Goal: Check status

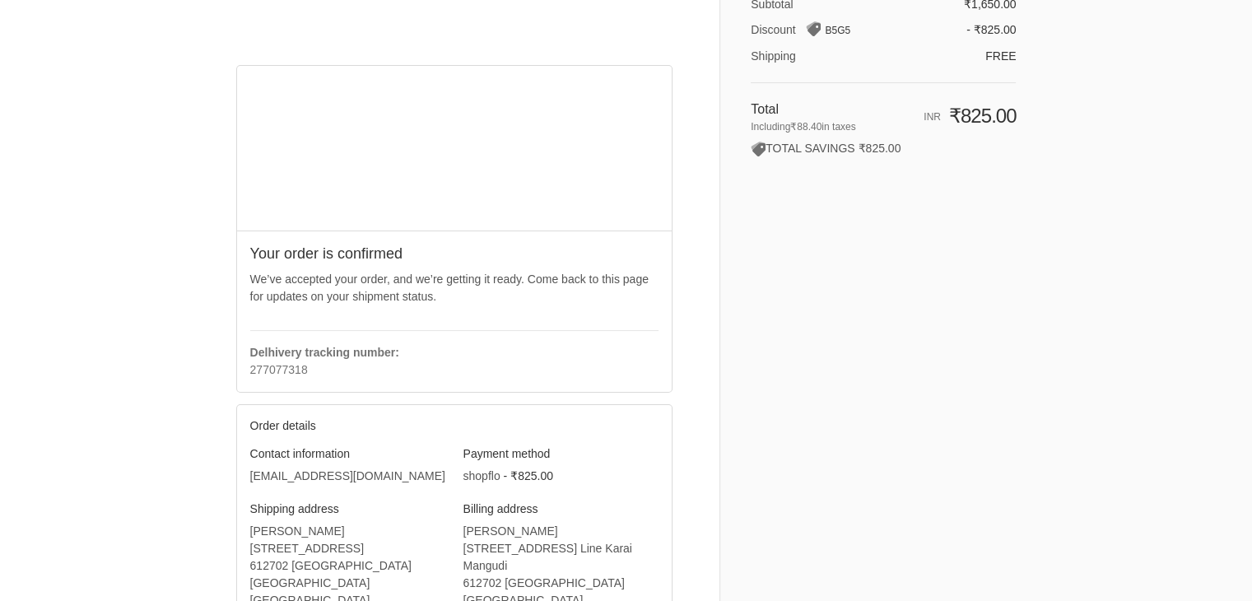
scroll to position [165, 0]
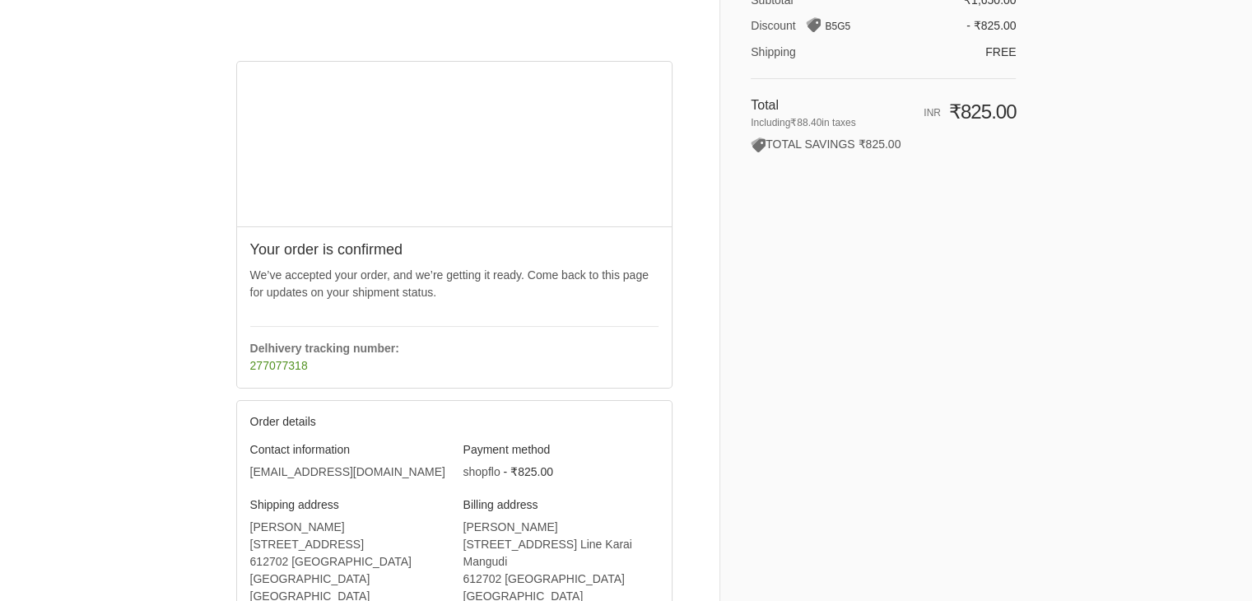
click at [269, 361] on link "277077318" at bounding box center [279, 365] width 58 height 13
drag, startPoint x: 309, startPoint y: 363, endPoint x: 249, endPoint y: 374, distance: 60.2
click at [249, 374] on div "Your order is confirmed We’ve accepted your order, and we’re getting it ready. …" at bounding box center [455, 306] width 436 height 161
copy link "277077318"
click at [268, 363] on link "277077318" at bounding box center [279, 365] width 58 height 13
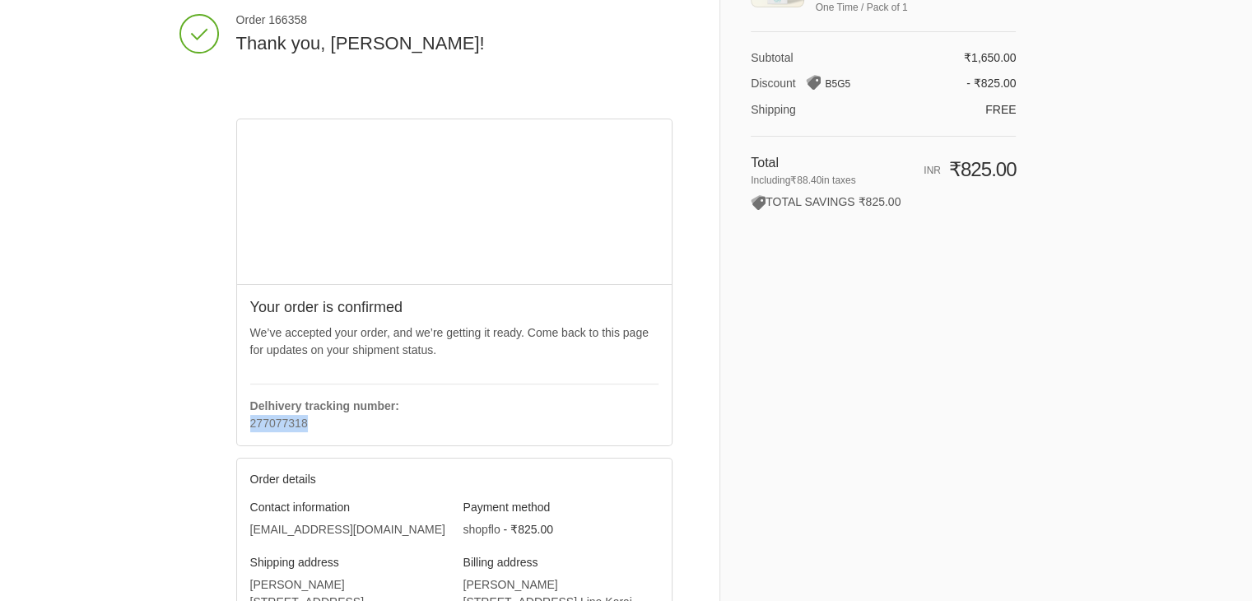
scroll to position [0, 0]
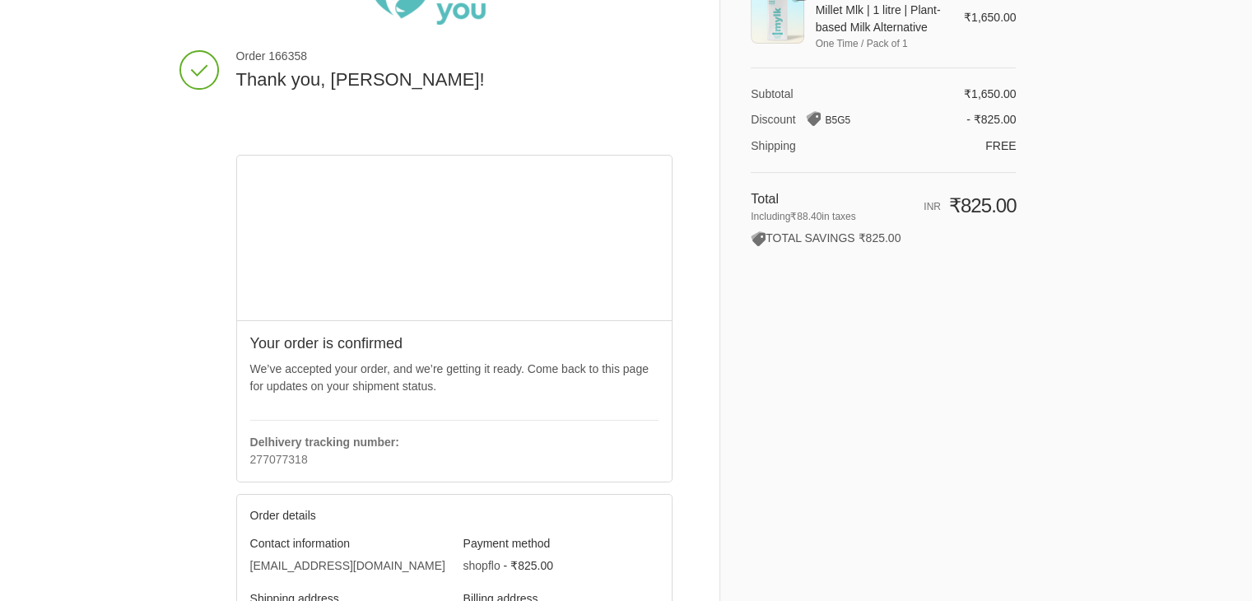
scroll to position [165, 0]
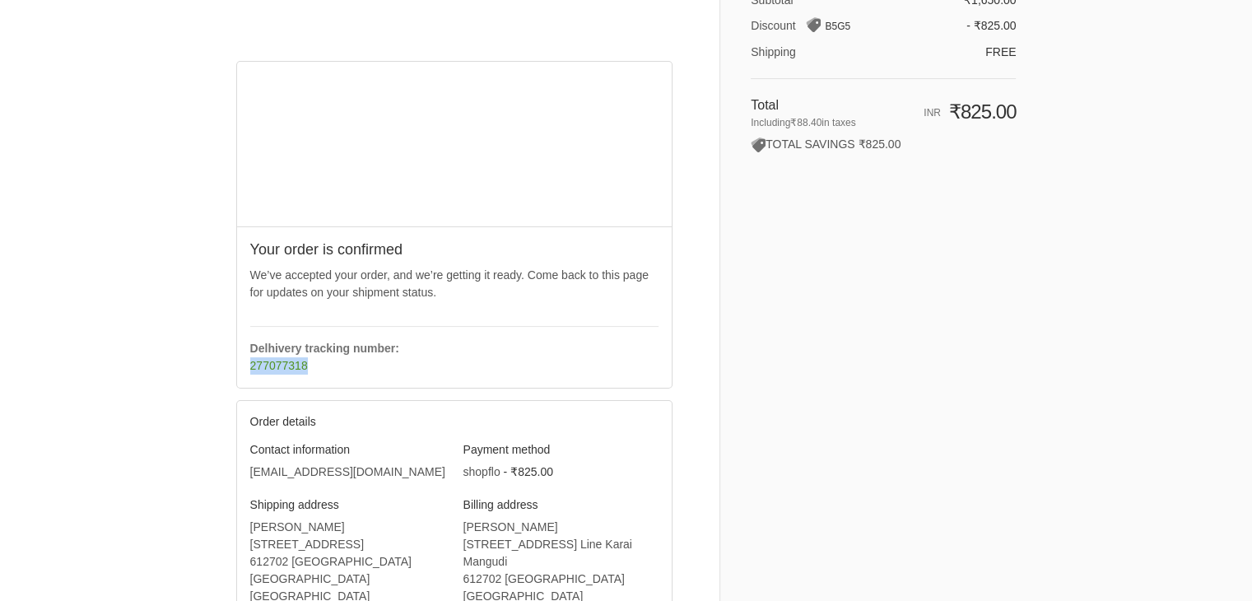
drag, startPoint x: 248, startPoint y: 363, endPoint x: 305, endPoint y: 369, distance: 57.1
click at [305, 369] on div "Your order is confirmed We’ve accepted your order, and we’re getting it ready. …" at bounding box center [455, 306] width 436 height 161
copy link "277077318"
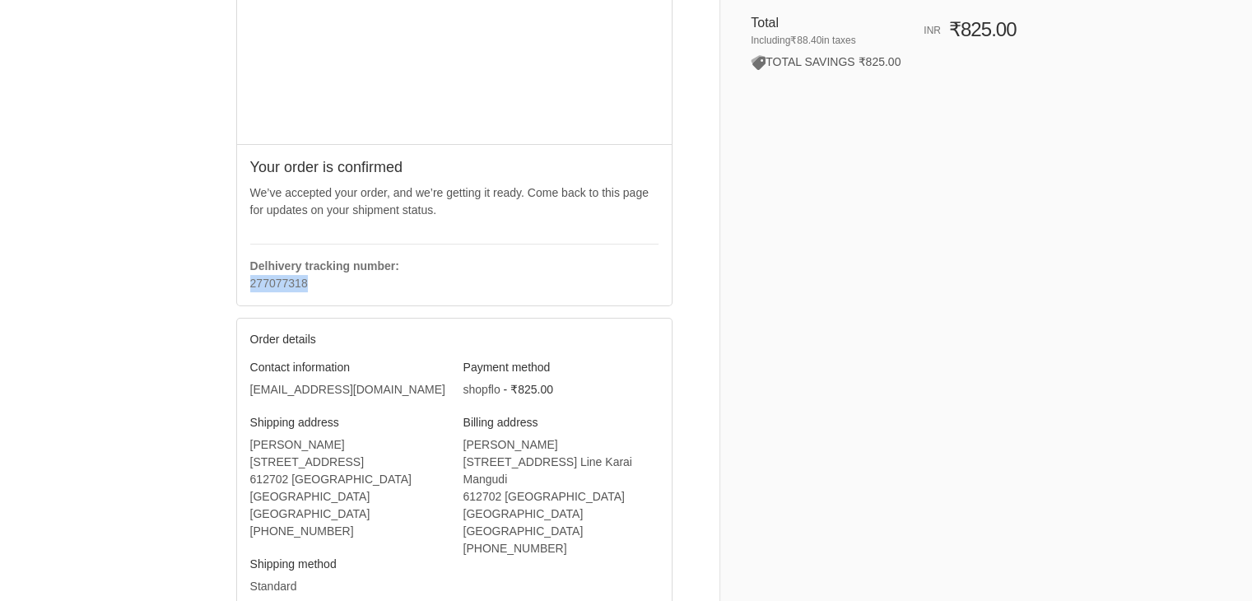
scroll to position [0, 0]
